Goal: Use online tool/utility: Utilize a website feature to perform a specific function

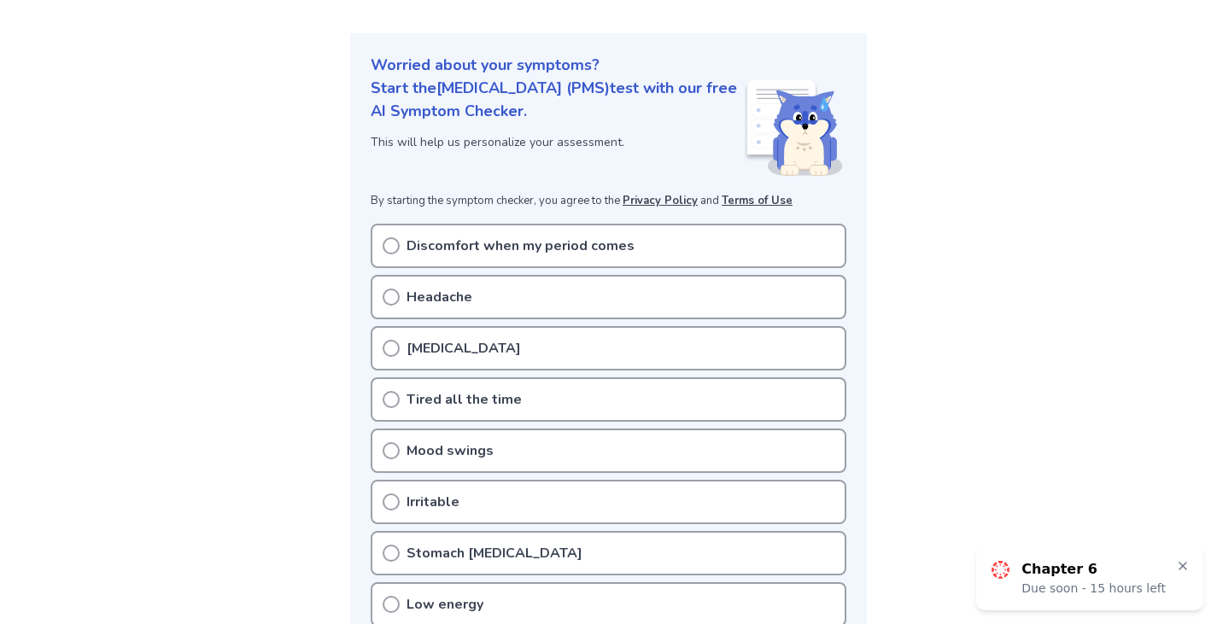
scroll to position [168, 0]
click at [397, 247] on circle at bounding box center [390, 244] width 15 height 15
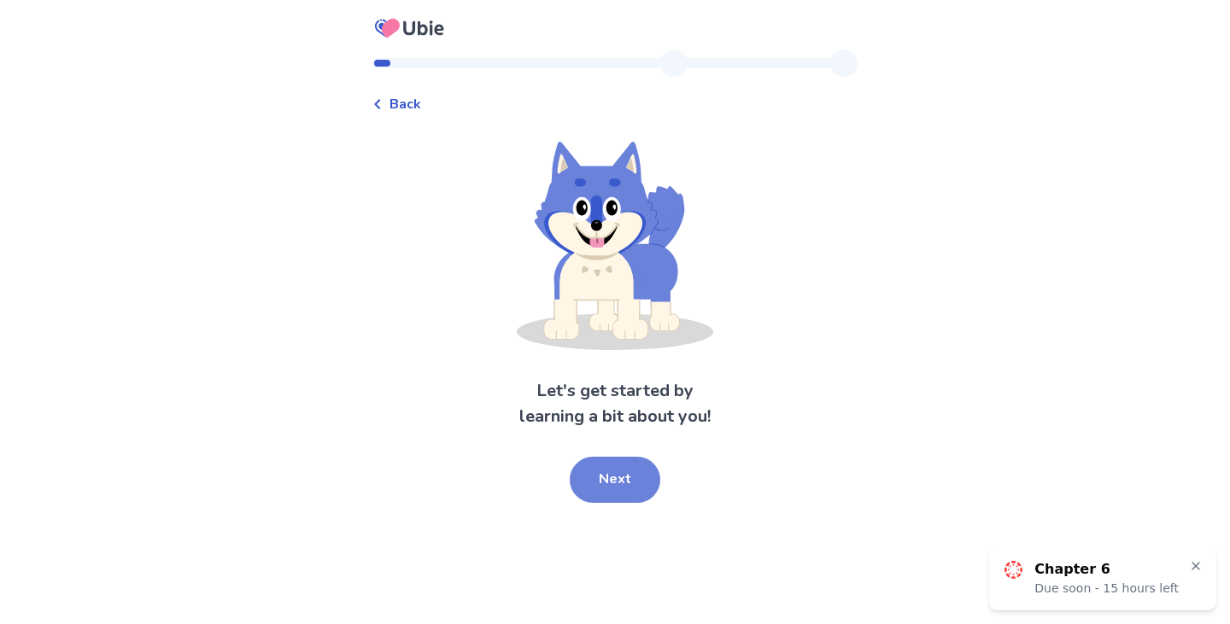
click at [603, 496] on button "Next" at bounding box center [615, 480] width 91 height 46
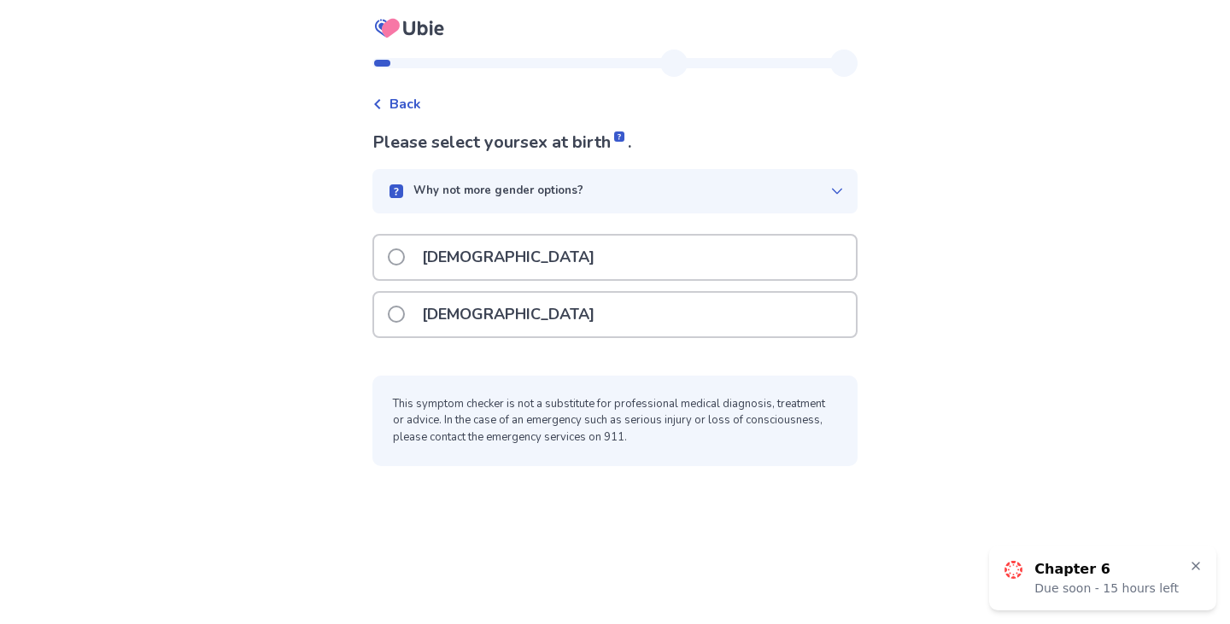
click at [468, 320] on p "Female" at bounding box center [508, 315] width 193 height 44
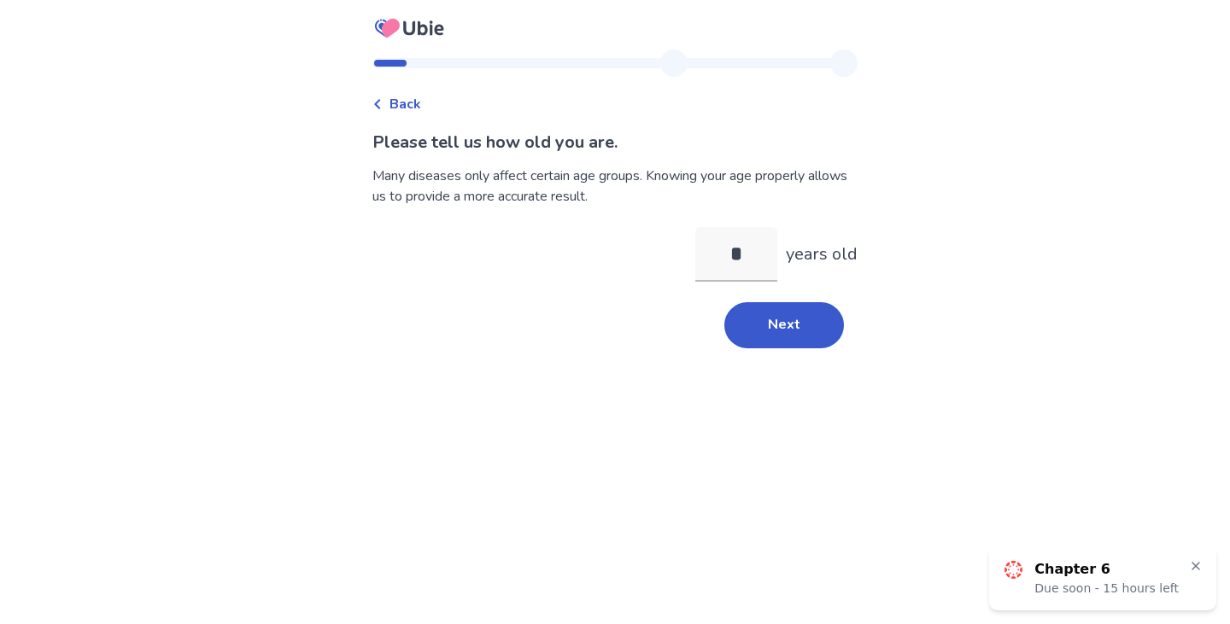
type input "**"
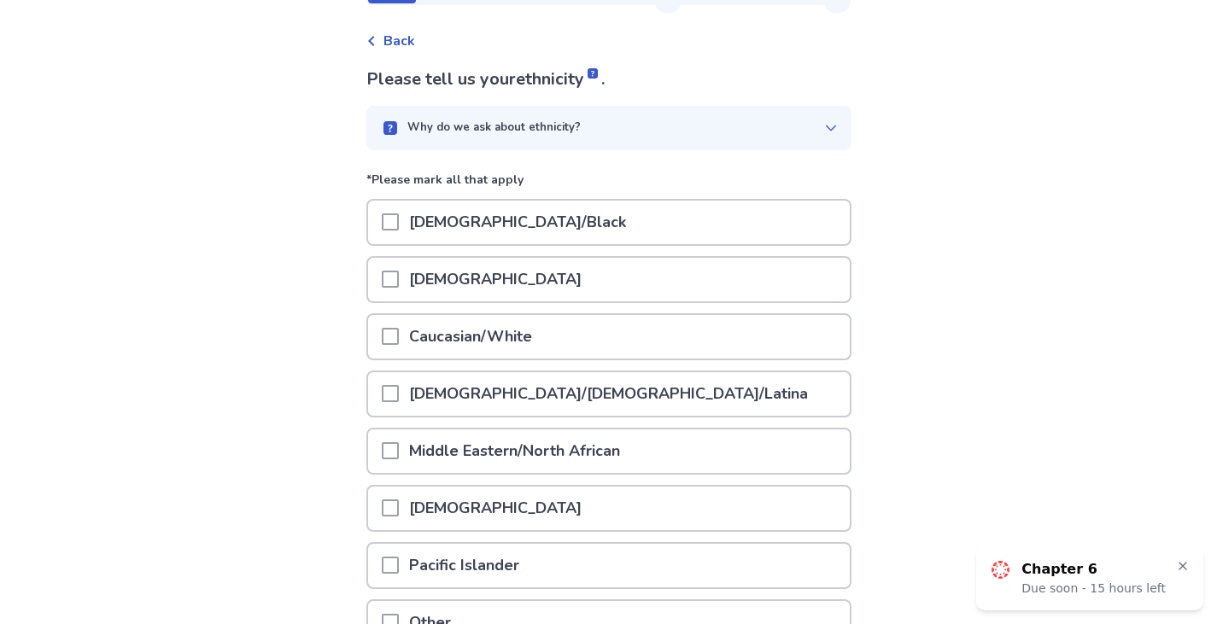
scroll to position [69, 0]
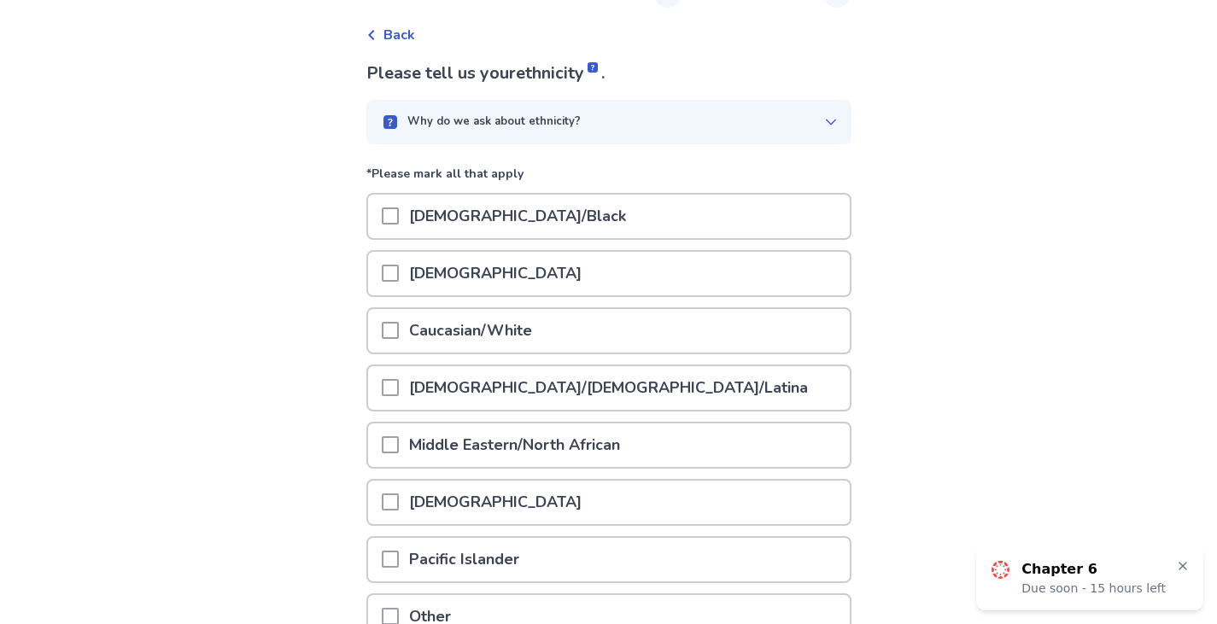
click at [399, 335] on span at bounding box center [390, 330] width 17 height 17
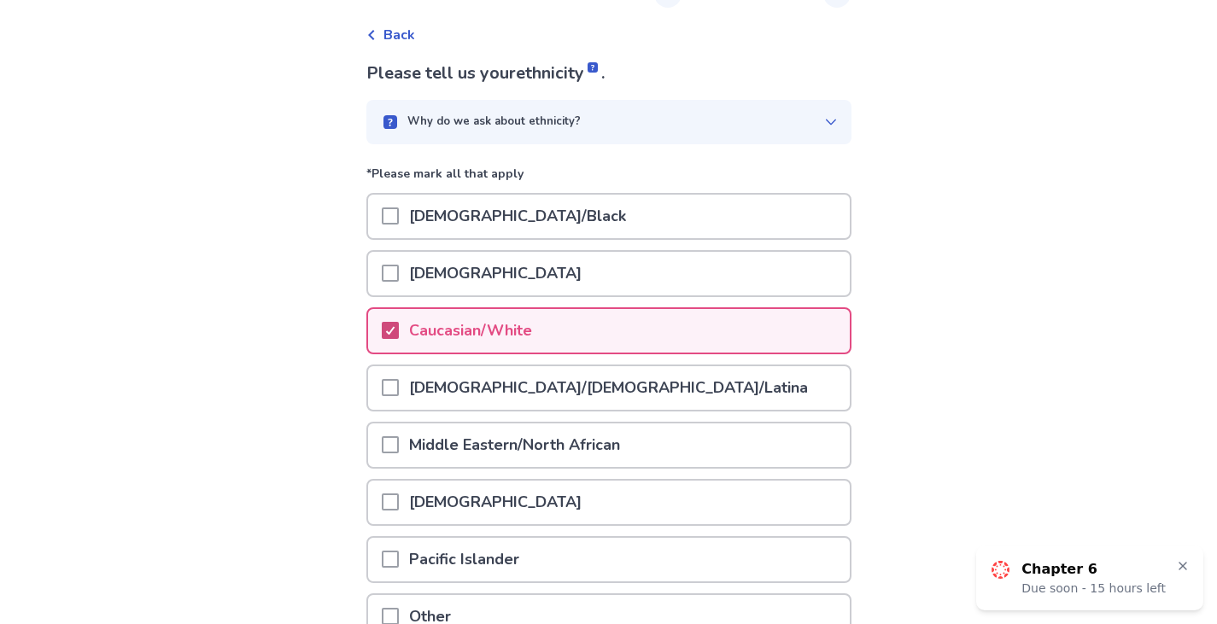
scroll to position [237, 0]
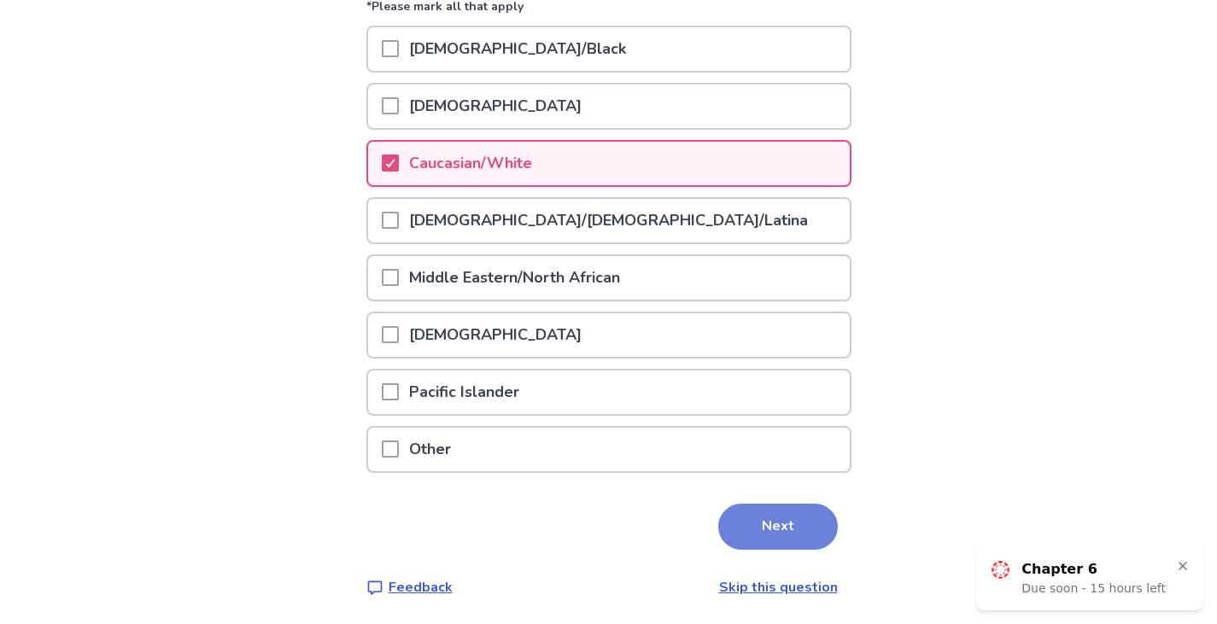
click at [821, 537] on button "Next" at bounding box center [778, 527] width 120 height 46
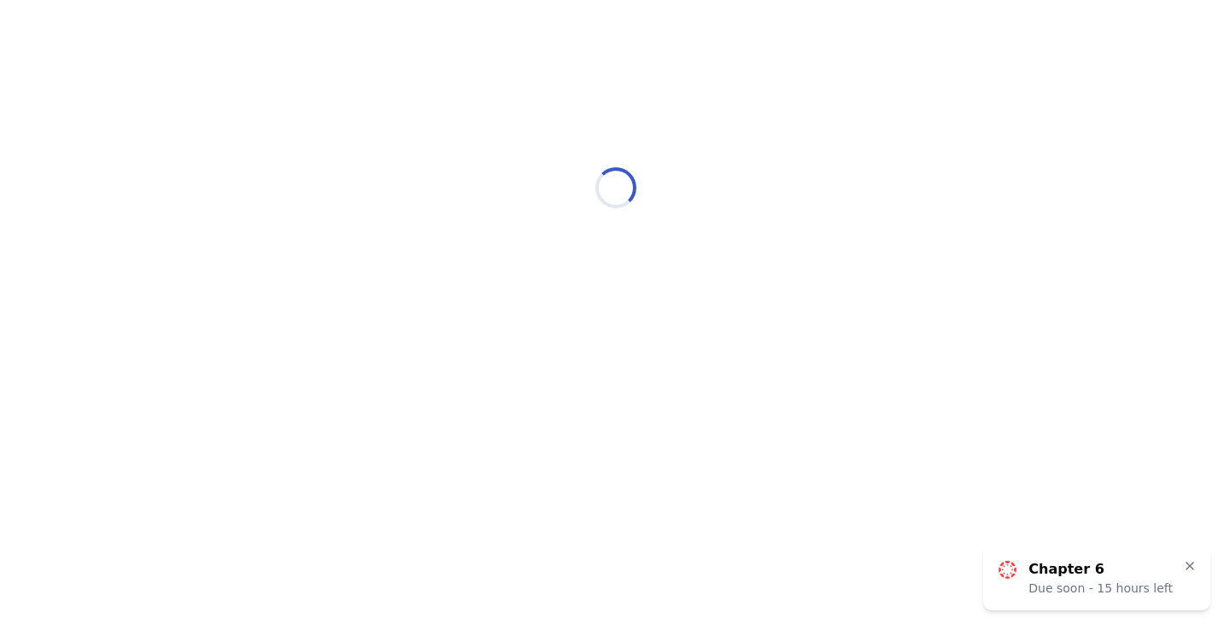
scroll to position [0, 0]
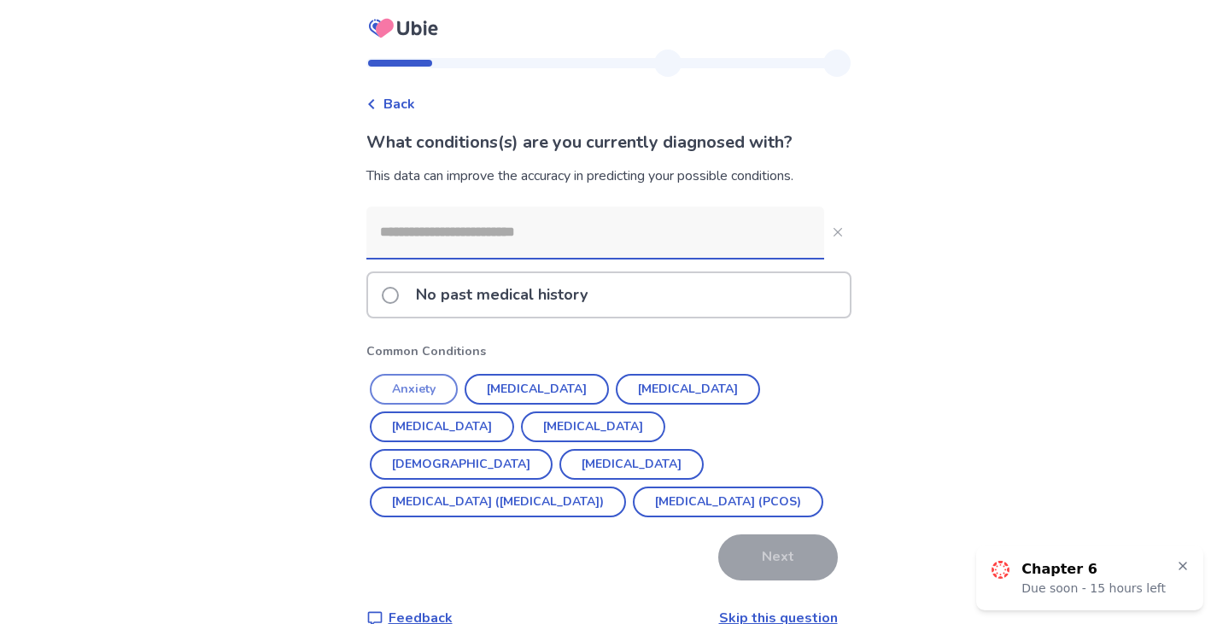
click at [446, 392] on button "Anxiety" at bounding box center [414, 389] width 88 height 31
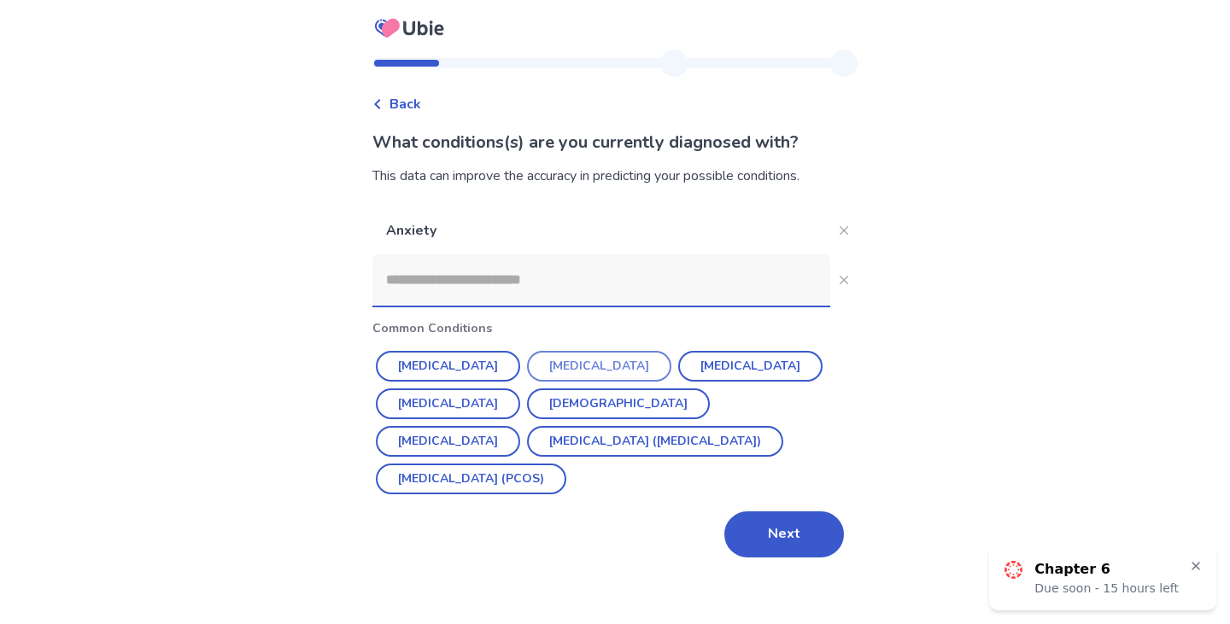
click at [552, 361] on button "[MEDICAL_DATA]" at bounding box center [599, 366] width 144 height 31
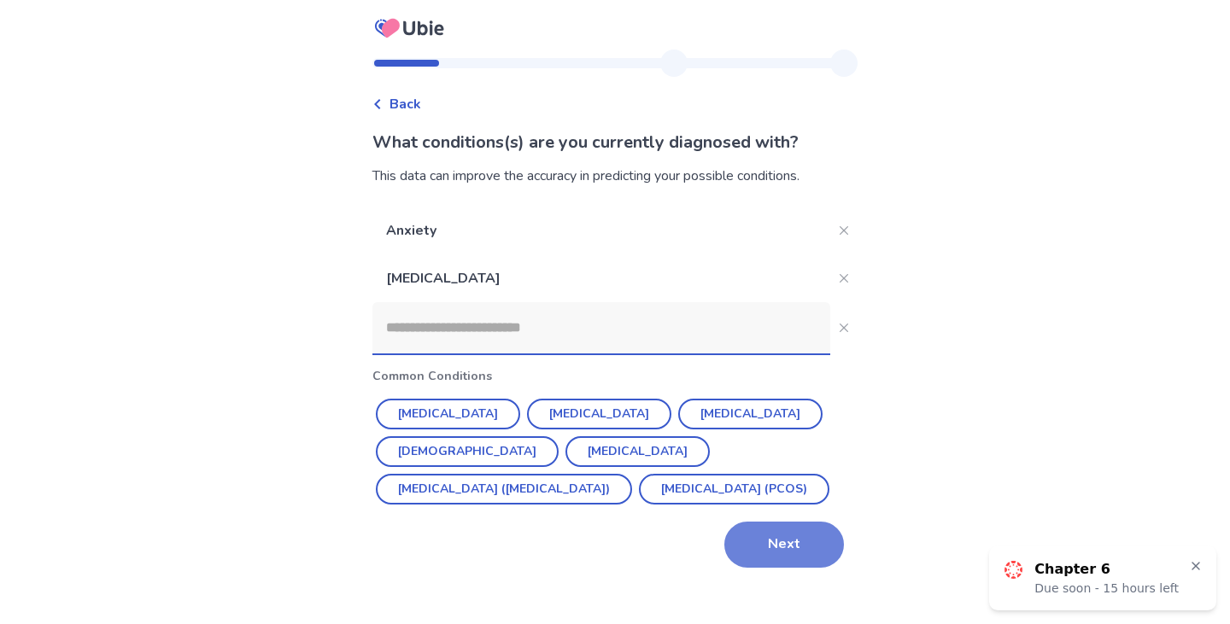
click at [774, 556] on button "Next" at bounding box center [784, 545] width 120 height 46
